Goal: Task Accomplishment & Management: Manage account settings

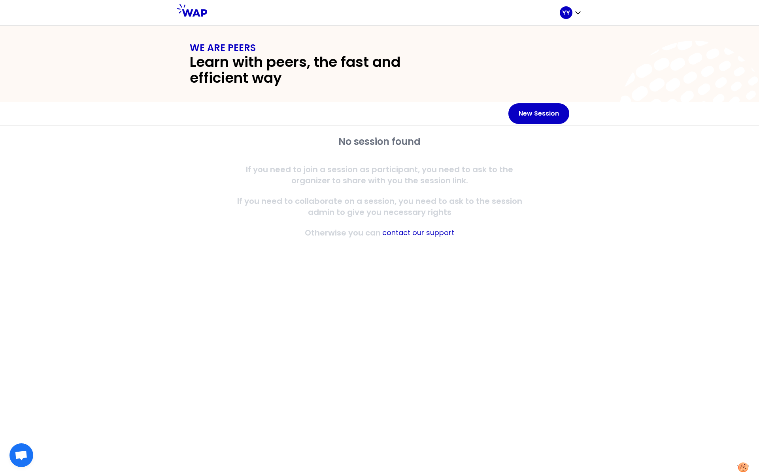
click at [611, 185] on div "No session found If you need to join a session as participant, you need to ask …" at bounding box center [379, 300] width 759 height 349
click at [328, 165] on p "If you need to join a session as participant, you need to ask to the organizer …" at bounding box center [380, 175] width 304 height 22
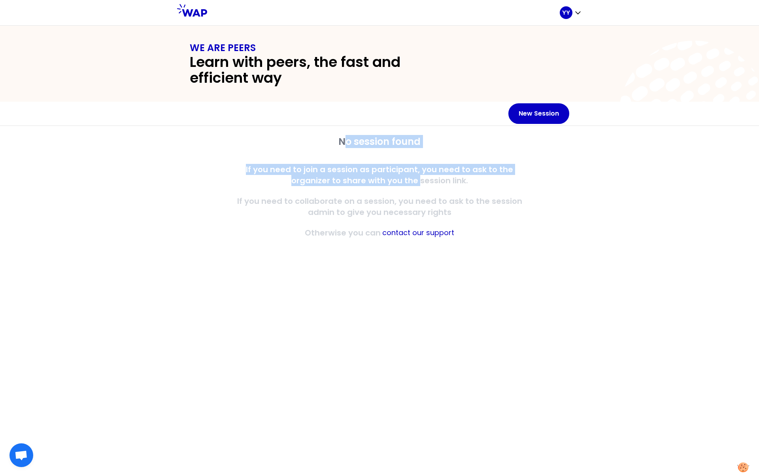
drag, startPoint x: 350, startPoint y: 145, endPoint x: 403, endPoint y: 188, distance: 68.0
click at [403, 188] on div "No session found If you need to join a session as participant, you need to ask …" at bounding box center [380, 186] width 304 height 103
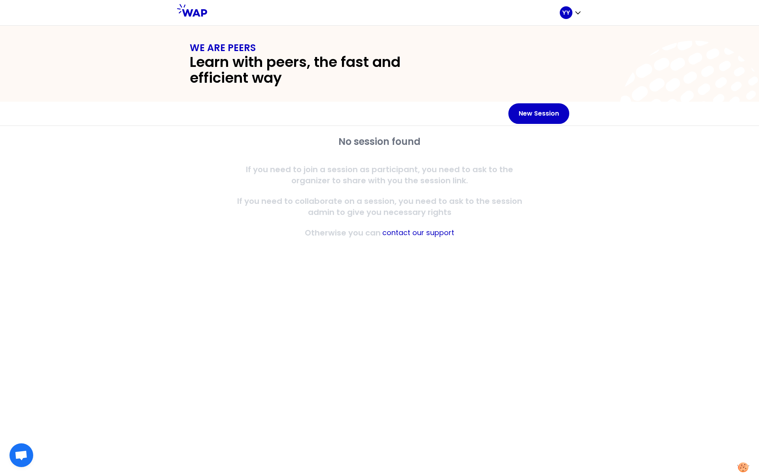
drag, startPoint x: 403, startPoint y: 188, endPoint x: 504, endPoint y: 202, distance: 102.2
click at [504, 202] on p "If you need to collaborate on a session, you need to ask to the session admin t…" at bounding box center [380, 206] width 304 height 22
click at [630, 82] on icon at bounding box center [696, 117] width 162 height 171
click at [356, 141] on h2 "No session found" at bounding box center [380, 141] width 304 height 13
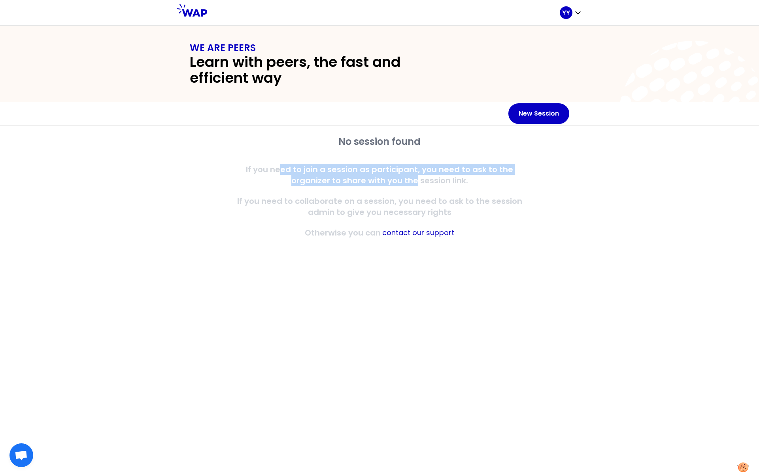
drag, startPoint x: 262, startPoint y: 169, endPoint x: 400, endPoint y: 184, distance: 139.2
click at [400, 184] on p "If you need to join a session as participant, you need to ask to the organizer …" at bounding box center [380, 175] width 304 height 22
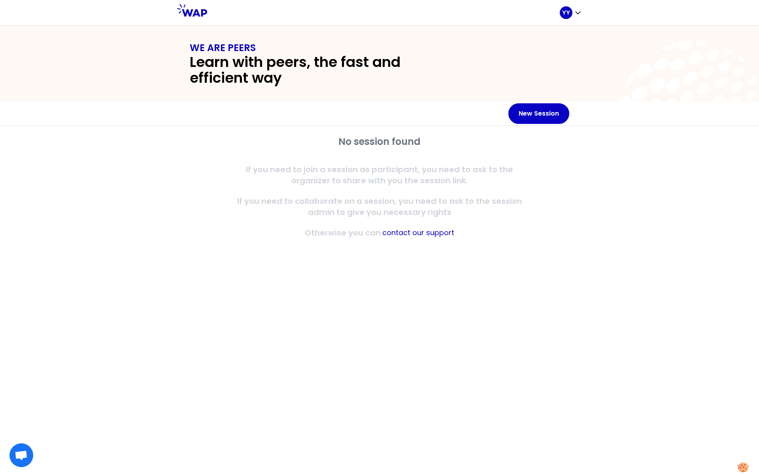
drag, startPoint x: 400, startPoint y: 184, endPoint x: 337, endPoint y: 198, distance: 65.0
click at [337, 198] on p "If you need to collaborate on a session, you need to ask to the session admin t…" at bounding box center [380, 206] width 304 height 22
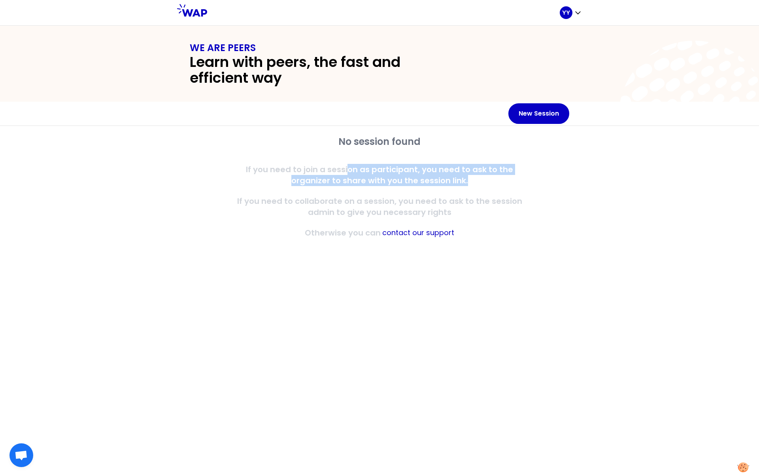
drag, startPoint x: 329, startPoint y: 165, endPoint x: 451, endPoint y: 181, distance: 123.2
click at [451, 181] on p "If you need to join a session as participant, you need to ask to the organizer …" at bounding box center [380, 175] width 304 height 22
drag, startPoint x: 451, startPoint y: 181, endPoint x: 501, endPoint y: 181, distance: 49.8
click at [501, 181] on p "If you need to join a session as participant, you need to ask to the organizer …" at bounding box center [380, 175] width 304 height 22
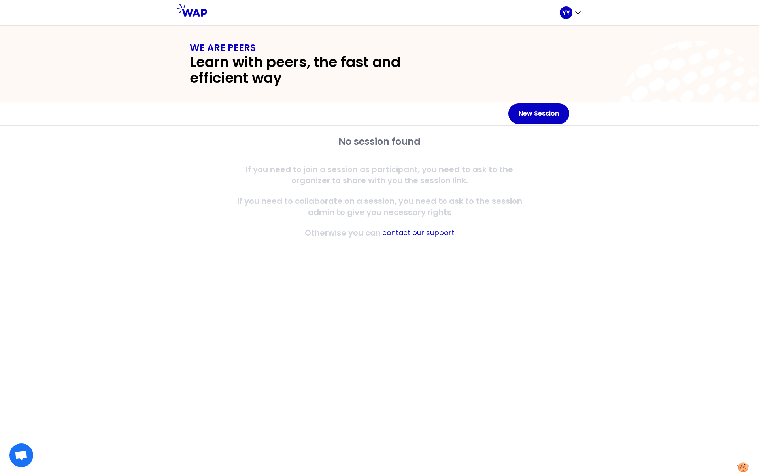
click at [383, 203] on p "If you need to collaborate on a session, you need to ask to the session admin t…" at bounding box center [380, 206] width 304 height 22
drag, startPoint x: 302, startPoint y: 233, endPoint x: 391, endPoint y: 235, distance: 88.6
click at [391, 235] on div "Otherwise you can contact our support" at bounding box center [380, 232] width 304 height 11
click at [199, 243] on div "No session found If you need to join a session as participant, you need to ask …" at bounding box center [379, 195] width 405 height 138
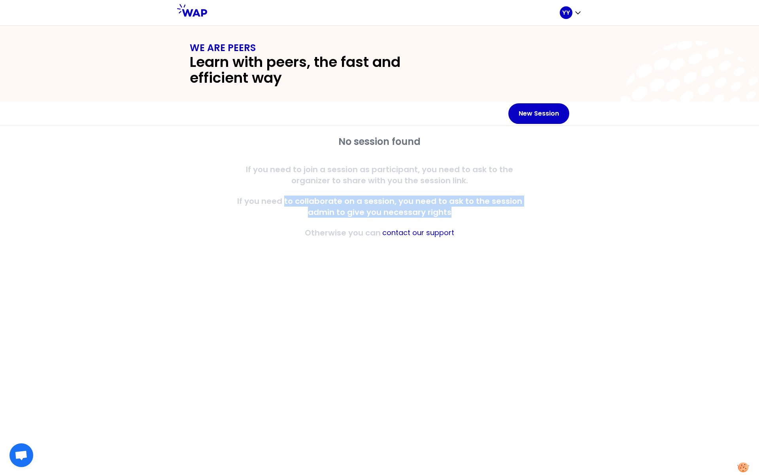
drag, startPoint x: 287, startPoint y: 201, endPoint x: 487, endPoint y: 208, distance: 199.9
click at [487, 208] on p "If you need to collaborate on a session, you need to ask to the session admin t…" at bounding box center [380, 206] width 304 height 22
drag, startPoint x: 487, startPoint y: 208, endPoint x: 489, endPoint y: 217, distance: 9.4
click at [489, 217] on p "If you need to collaborate on a session, you need to ask to the session admin t…" at bounding box center [380, 206] width 304 height 22
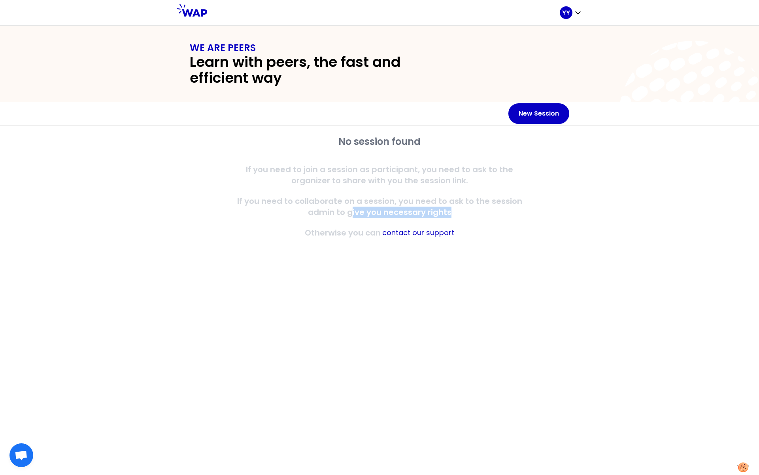
drag, startPoint x: 352, startPoint y: 216, endPoint x: 469, endPoint y: 214, distance: 117.9
click at [469, 214] on p "If you need to collaborate on a session, you need to ask to the session admin t…" at bounding box center [380, 206] width 304 height 22
drag, startPoint x: 469, startPoint y: 214, endPoint x: 522, endPoint y: 228, distance: 54.1
click at [522, 228] on div "Otherwise you can contact our support" at bounding box center [380, 232] width 304 height 11
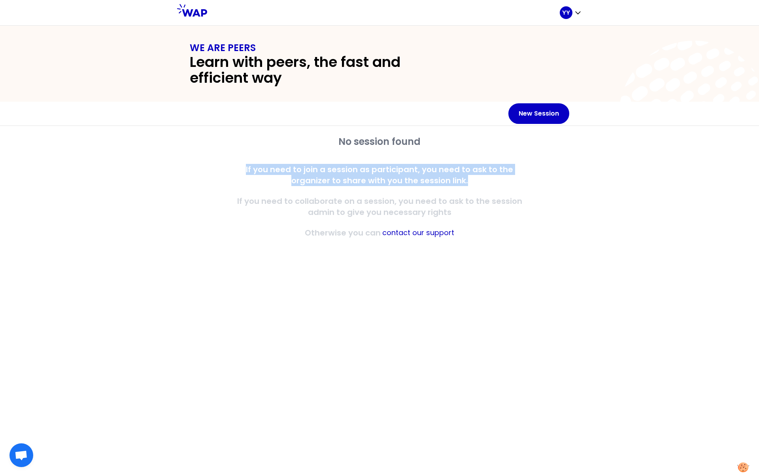
drag, startPoint x: 227, startPoint y: 170, endPoint x: 454, endPoint y: 184, distance: 227.4
click at [454, 184] on div "No session found If you need to join a session as participant, you need to ask …" at bounding box center [380, 186] width 380 height 103
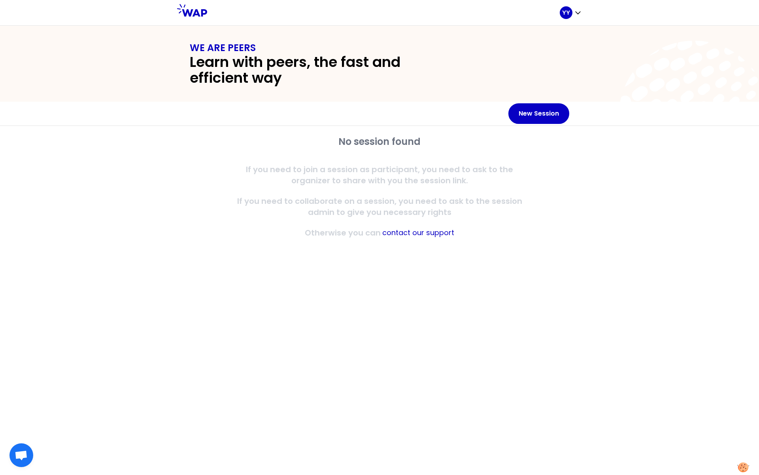
drag, startPoint x: 454, startPoint y: 184, endPoint x: 545, endPoint y: 220, distance: 98.0
click at [545, 220] on div "No session found If you need to join a session as participant, you need to ask …" at bounding box center [380, 186] width 380 height 103
click at [577, 12] on icon "button" at bounding box center [578, 13] width 8 height 8
click at [562, 54] on span "My profile" at bounding box center [551, 53] width 34 height 11
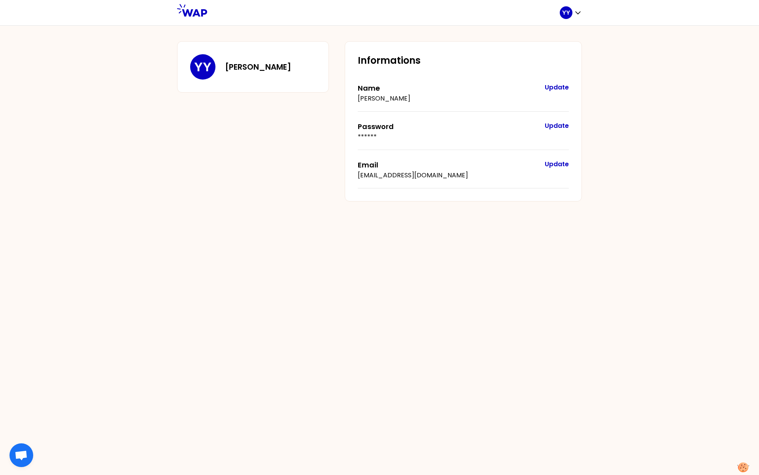
click at [236, 62] on h3 "[PERSON_NAME]" at bounding box center [258, 66] width 66 height 11
click at [20, 452] on span "Open chat" at bounding box center [21, 455] width 13 height 11
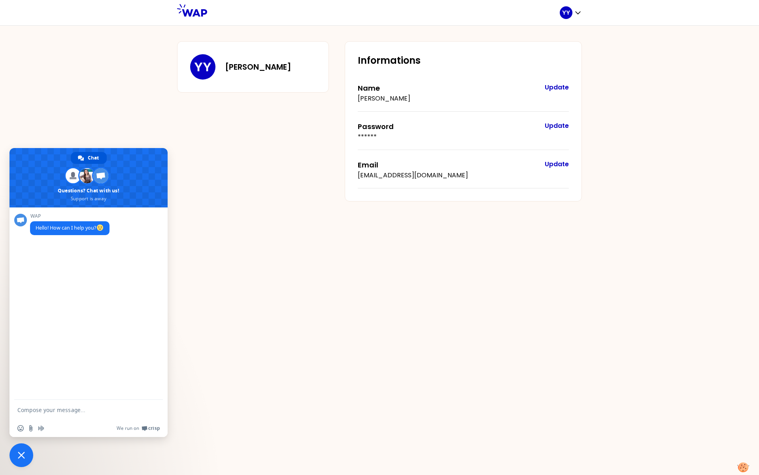
click at [303, 310] on div "YY YU Yang Informations Name YU Yang Update Password ****** Update Email yang.y…" at bounding box center [379, 249] width 759 height 449
click at [745, 466] on img at bounding box center [743, 467] width 13 height 11
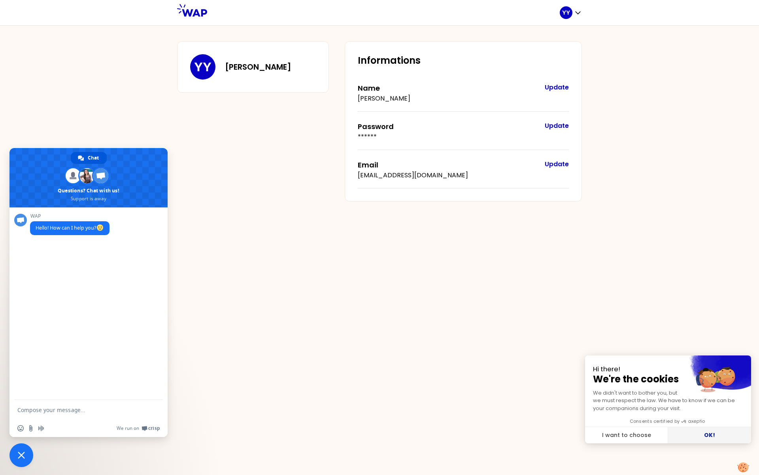
click at [715, 433] on button "OK!" at bounding box center [709, 435] width 83 height 17
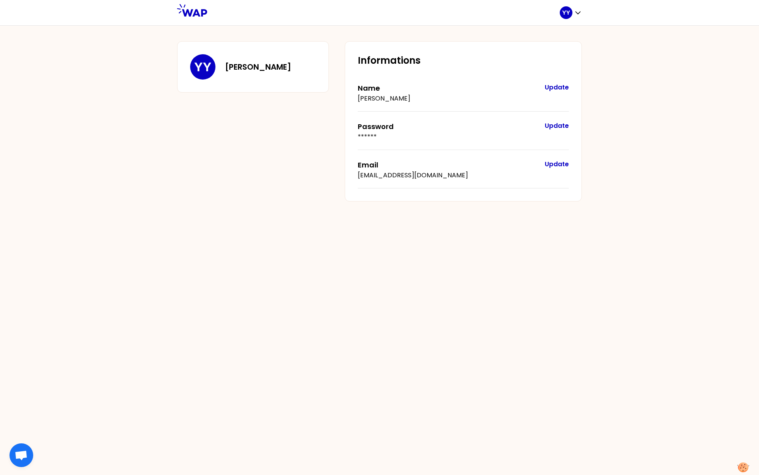
click at [193, 13] on icon at bounding box center [192, 10] width 30 height 13
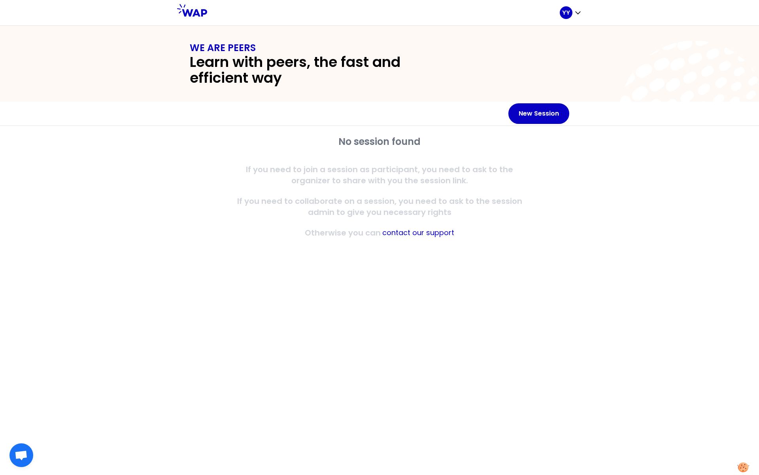
click at [632, 142] on div "No session found If you need to join a session as participant, you need to ask …" at bounding box center [379, 300] width 759 height 349
drag, startPoint x: 336, startPoint y: 140, endPoint x: 430, endPoint y: 141, distance: 94.1
click at [430, 141] on h2 "No session found" at bounding box center [380, 141] width 304 height 13
drag, startPoint x: 430, startPoint y: 141, endPoint x: 568, endPoint y: 156, distance: 138.5
click at [568, 156] on div "No session found If you need to join a session as participant, you need to ask …" at bounding box center [380, 186] width 380 height 103
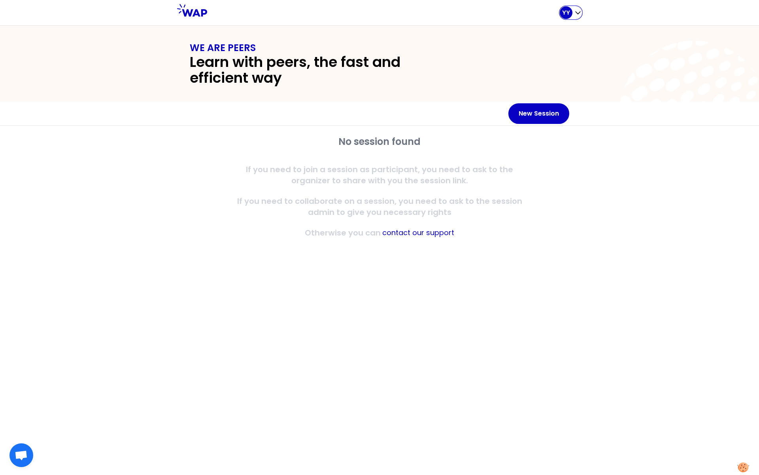
click at [580, 13] on icon "button" at bounding box center [578, 13] width 8 height 8
click at [550, 67] on span "Logout" at bounding box center [546, 67] width 24 height 11
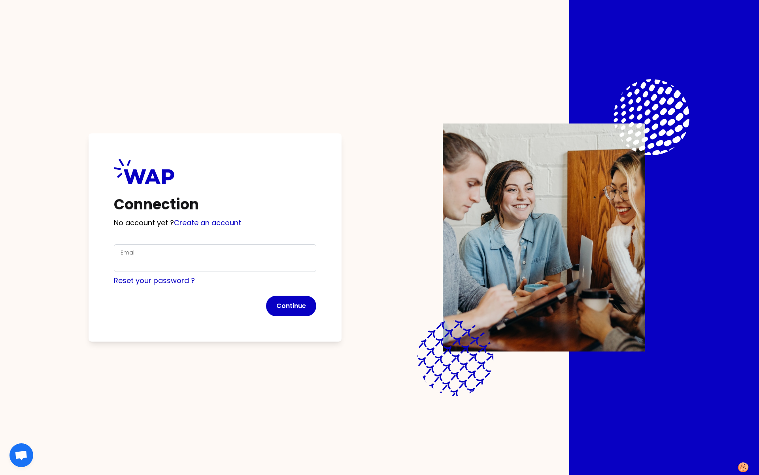
click at [174, 254] on div "Email" at bounding box center [215, 258] width 189 height 21
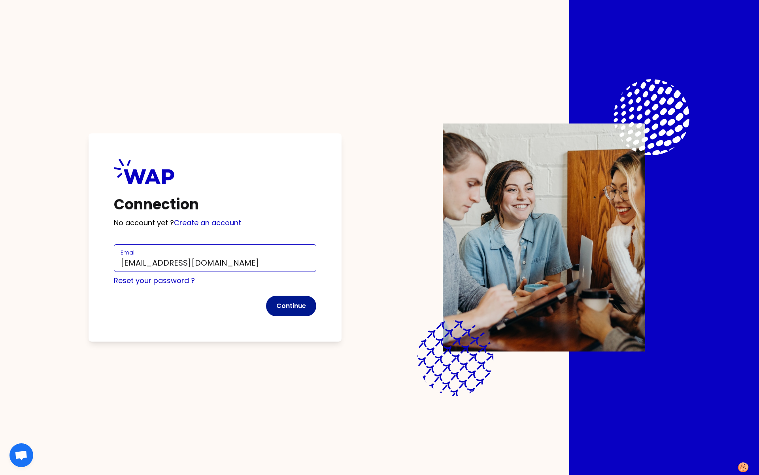
type input "[EMAIL_ADDRESS][DOMAIN_NAME]"
click at [278, 307] on button "Continue" at bounding box center [291, 305] width 50 height 21
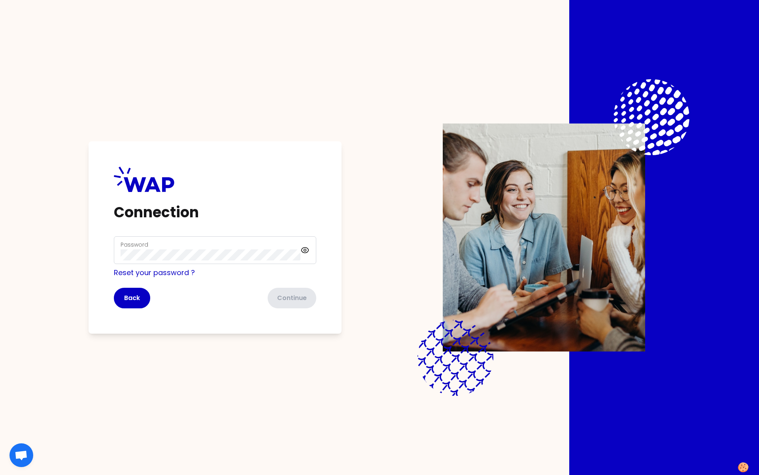
click at [193, 249] on div "Password" at bounding box center [211, 250] width 180 height 21
click at [288, 297] on button "Continue" at bounding box center [291, 298] width 50 height 21
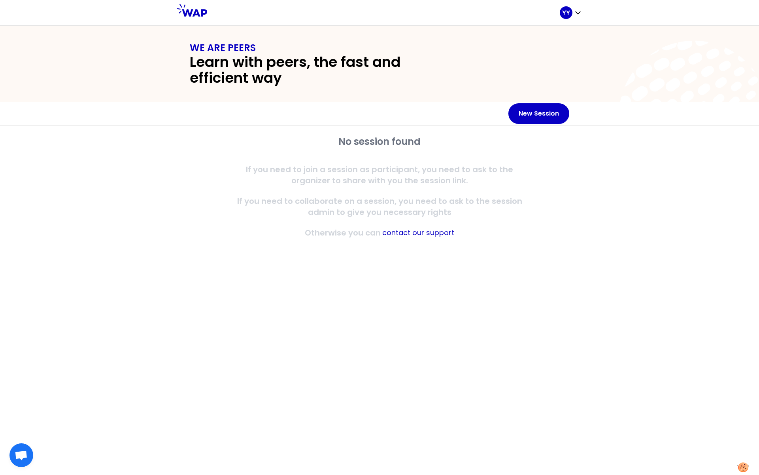
click at [589, 335] on div "No session found If you need to join a session as participant, you need to ask …" at bounding box center [379, 300] width 759 height 349
